Goal: Navigation & Orientation: Find specific page/section

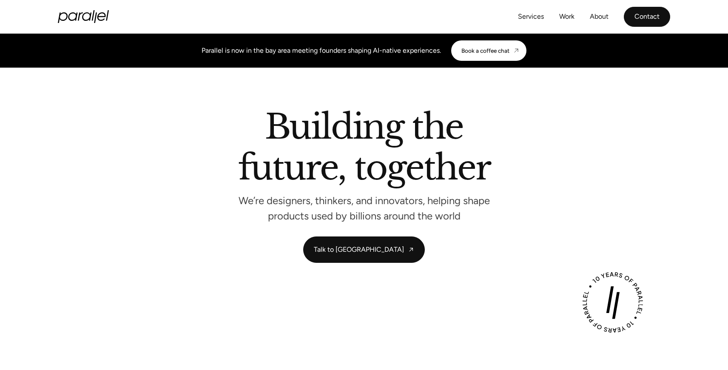
click at [626, 16] on link "Contact" at bounding box center [647, 17] width 46 height 20
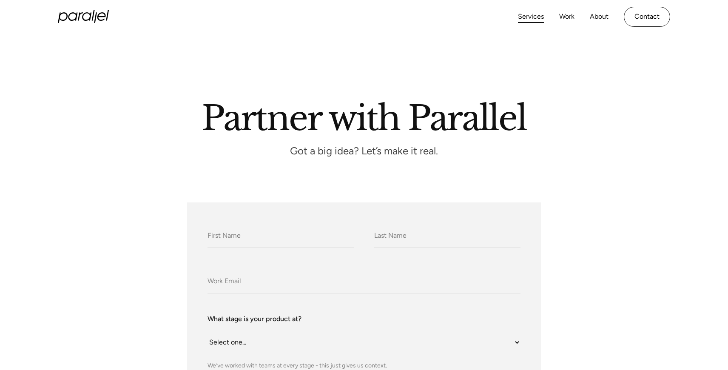
click at [534, 14] on link "Services" at bounding box center [531, 17] width 26 height 12
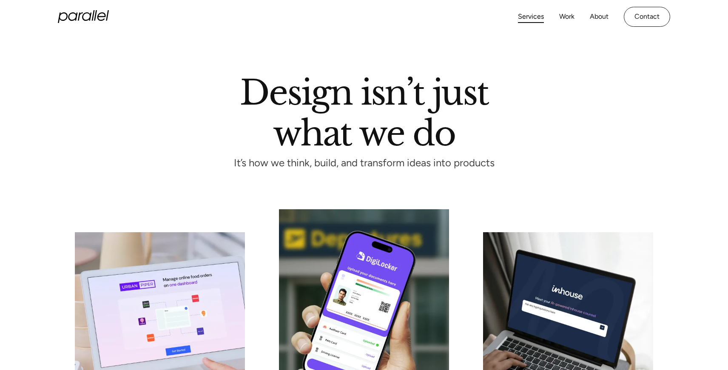
drag, startPoint x: 85, startPoint y: 19, endPoint x: 96, endPoint y: 20, distance: 11.2
click at [85, 19] on icon "home" at bounding box center [83, 16] width 51 height 13
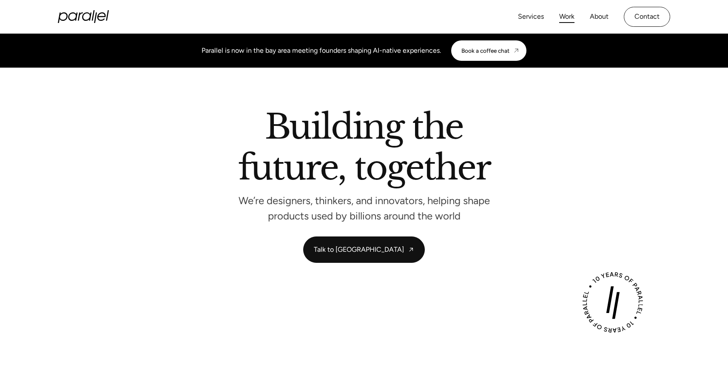
click at [565, 18] on link "Work" at bounding box center [566, 17] width 15 height 12
